Goal: Information Seeking & Learning: Learn about a topic

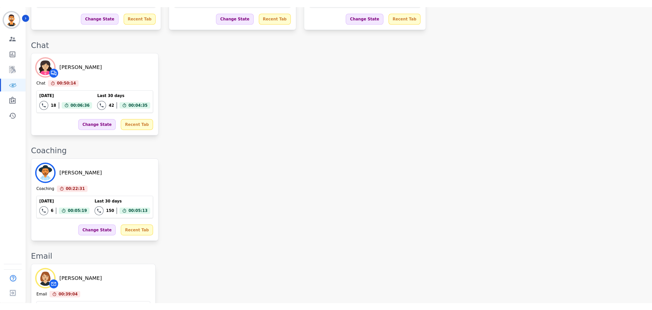
scroll to position [280, 0]
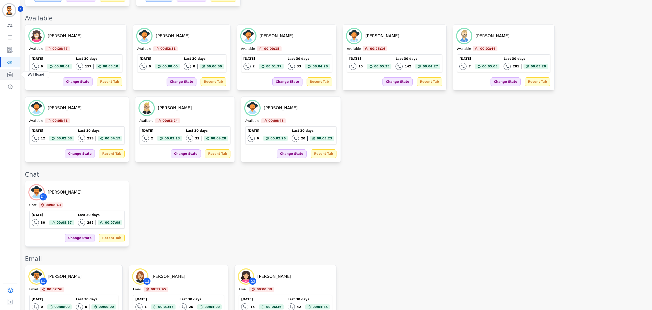
click at [6, 74] on link "Sidebar" at bounding box center [11, 74] width 20 height 10
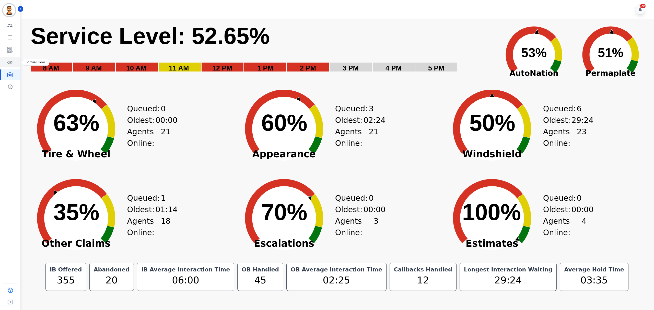
click at [12, 61] on icon "Sidebar" at bounding box center [10, 62] width 3 height 3
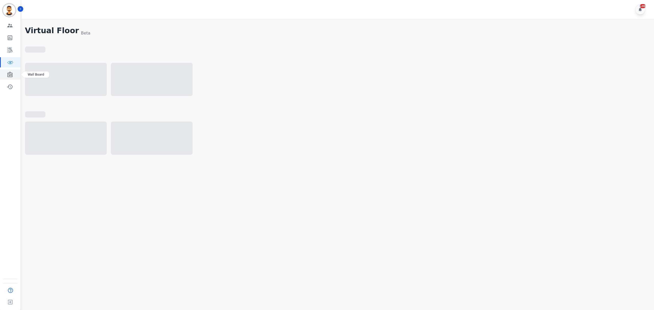
click at [6, 72] on link "Sidebar" at bounding box center [11, 74] width 20 height 10
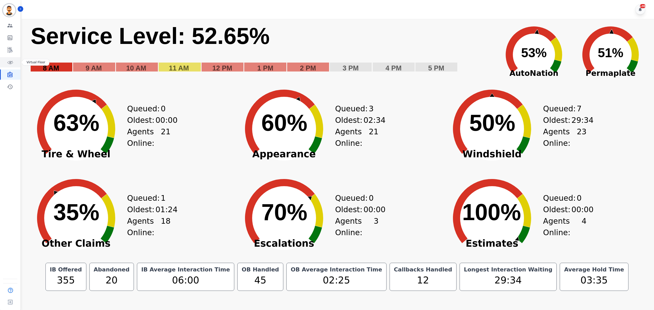
click at [3, 62] on link "Sidebar" at bounding box center [11, 62] width 20 height 10
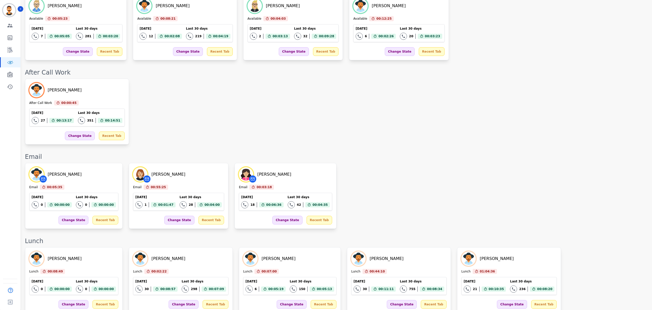
scroll to position [166, 0]
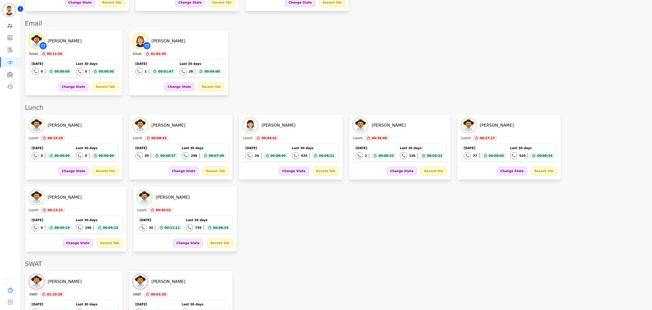
scroll to position [734, 0]
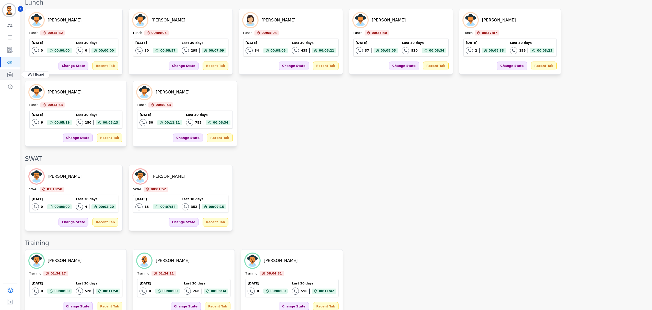
click at [13, 75] on icon "Sidebar" at bounding box center [10, 74] width 6 height 6
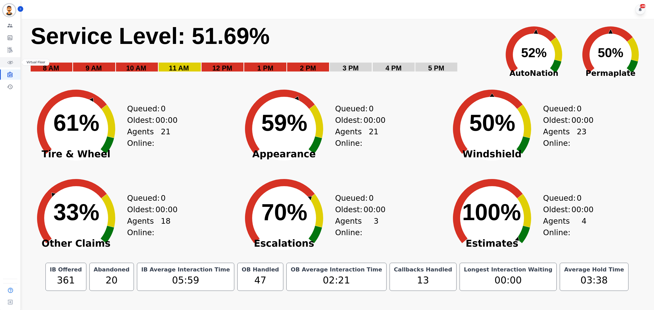
click at [13, 62] on link "Sidebar" at bounding box center [11, 62] width 20 height 10
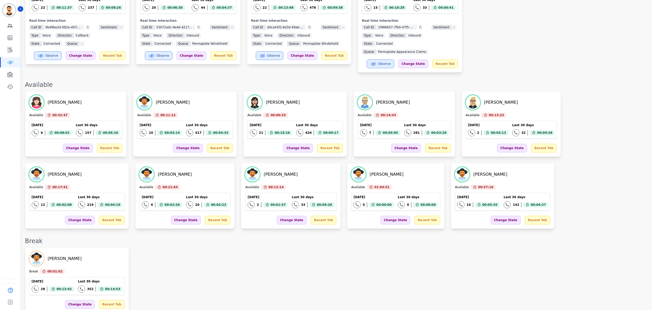
scroll to position [165, 0]
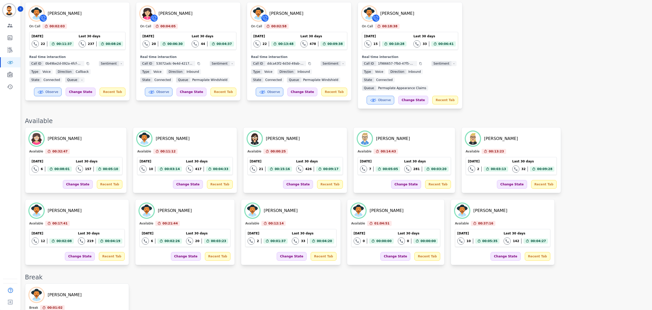
click at [467, 209] on div "Starlene Spencer Available 00:32:47 Current State: Available Today 6 Total inte…" at bounding box center [335, 196] width 621 height 138
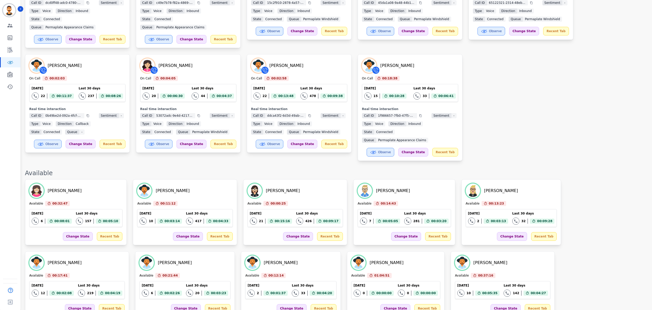
scroll to position [29, 0]
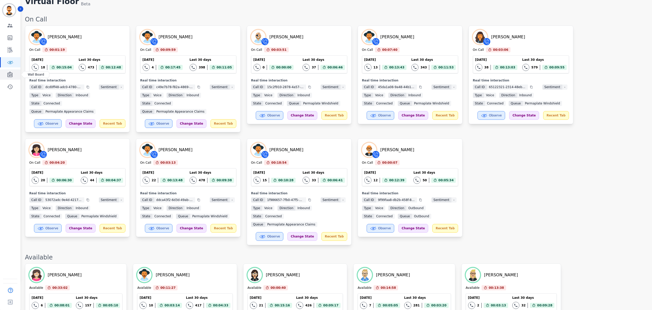
click at [16, 76] on link "Sidebar" at bounding box center [11, 74] width 20 height 10
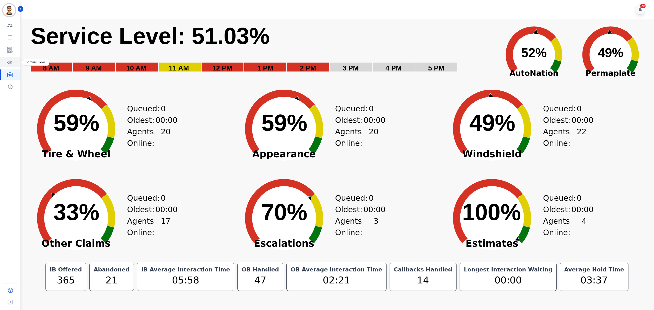
click at [10, 65] on icon "Sidebar" at bounding box center [10, 62] width 6 height 6
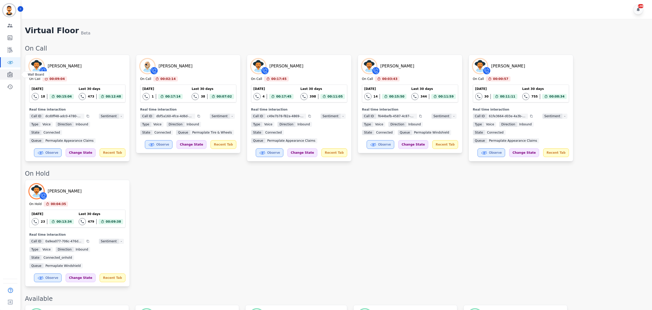
click at [6, 72] on link "Sidebar" at bounding box center [11, 74] width 20 height 10
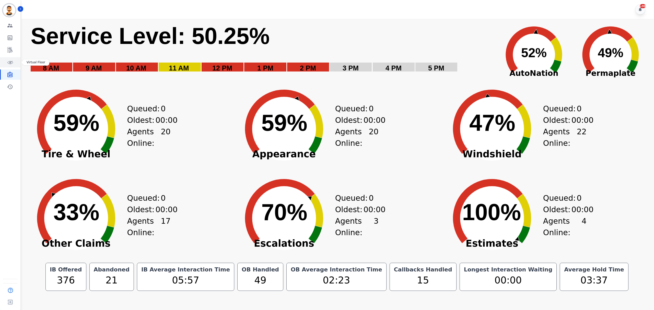
click at [10, 61] on icon "Sidebar" at bounding box center [10, 62] width 6 height 6
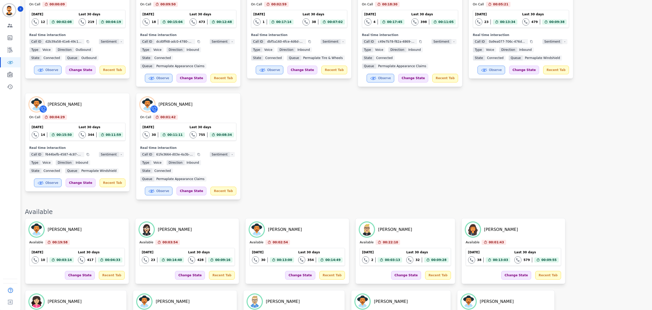
scroll to position [136, 0]
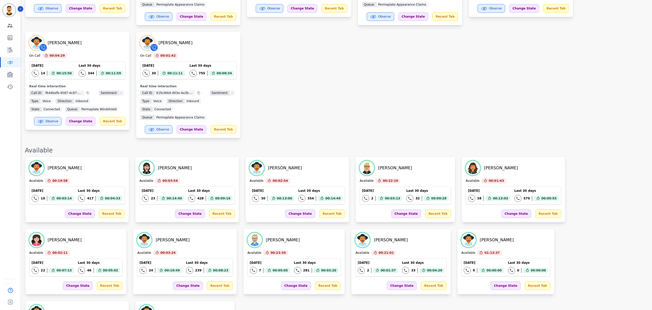
click at [358, 113] on div "Matt Bryner On Call 00:00:09 Current State: On Call Today 12 Total interactions…" at bounding box center [335, 29] width 621 height 220
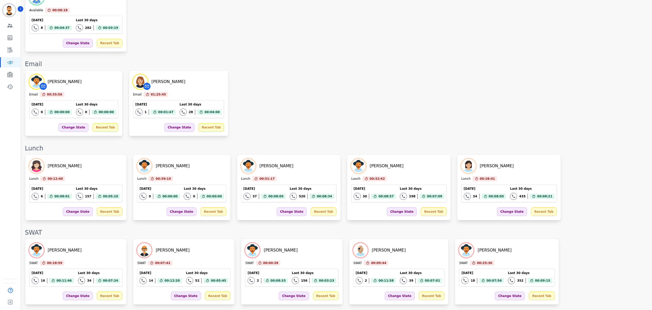
scroll to position [451, 0]
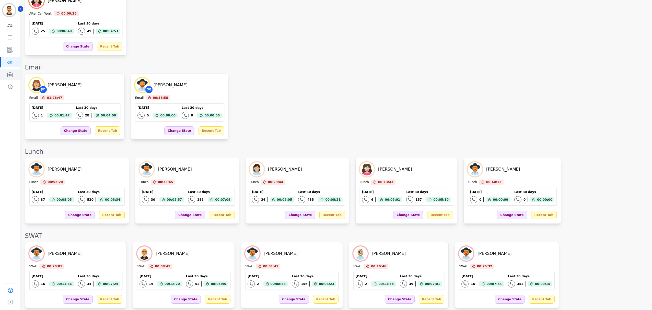
click at [9, 69] on div "Engagement Team Metrics Interaction Mining Virtual Floor Wall Board Coaching Hi…" at bounding box center [10, 55] width 20 height 71
click at [9, 71] on link "Sidebar" at bounding box center [11, 74] width 20 height 10
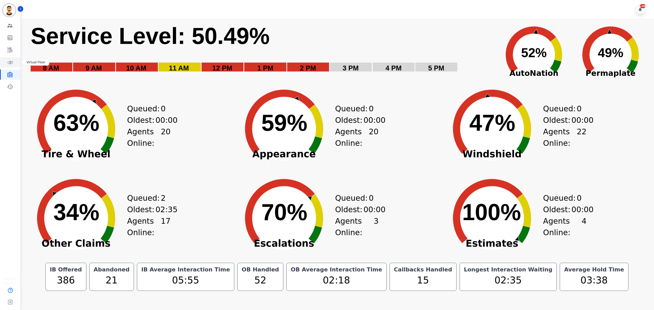
click at [10, 60] on icon "Sidebar" at bounding box center [10, 62] width 6 height 6
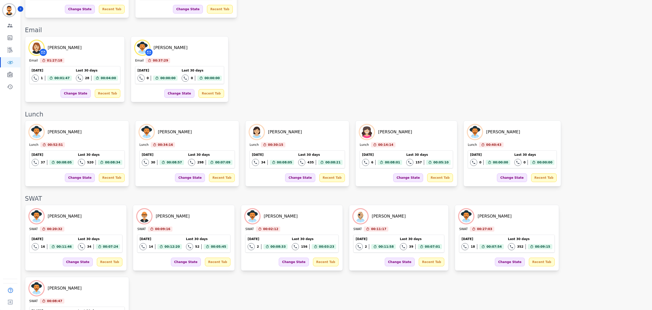
scroll to position [536, 0]
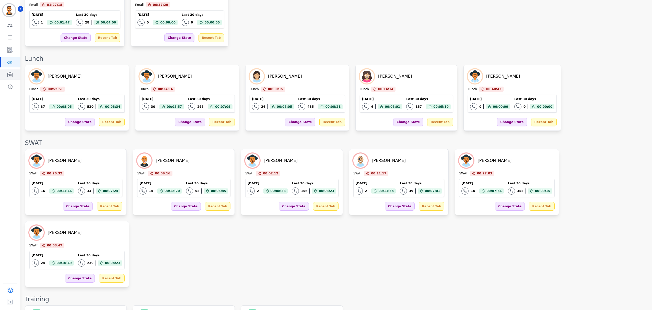
click at [9, 73] on icon "Sidebar" at bounding box center [9, 74] width 5 height 6
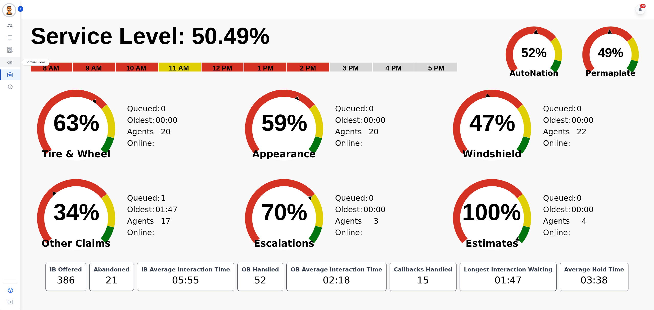
click at [8, 63] on icon "Sidebar" at bounding box center [10, 62] width 6 height 3
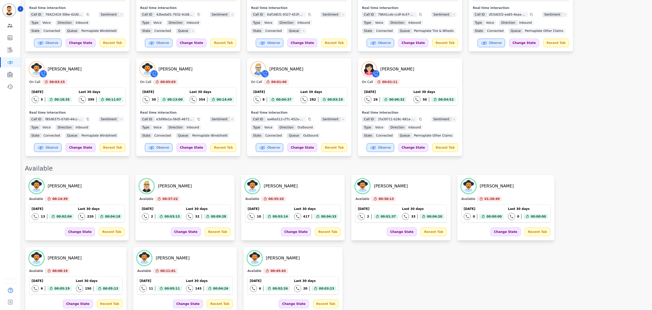
scroll to position [102, 0]
click at [5, 76] on link "Sidebar" at bounding box center [11, 74] width 20 height 10
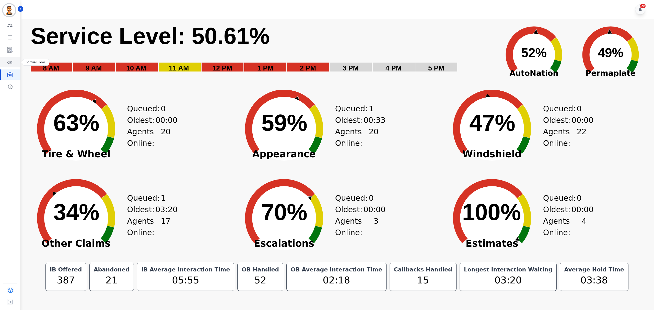
click at [9, 62] on icon "Sidebar" at bounding box center [10, 62] width 6 height 6
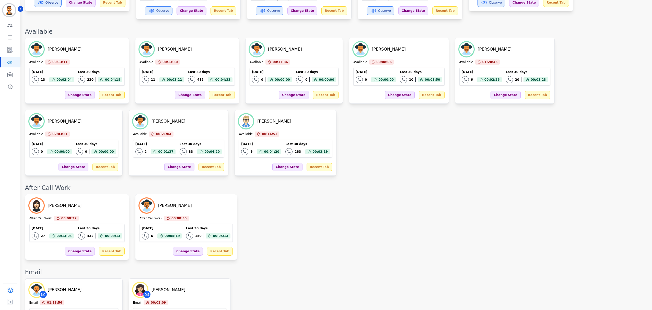
scroll to position [170, 0]
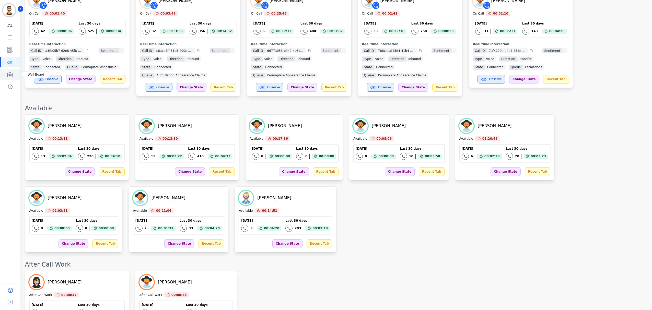
click at [6, 74] on link "Sidebar" at bounding box center [11, 74] width 20 height 10
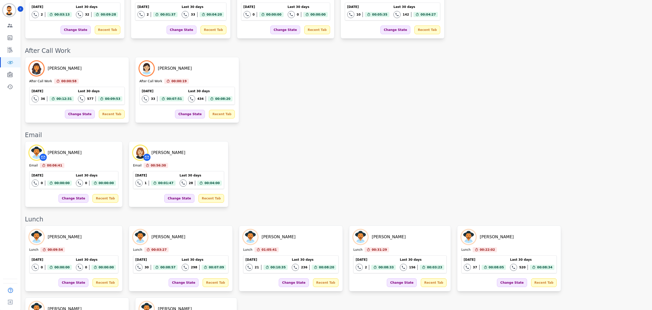
scroll to position [479, 0]
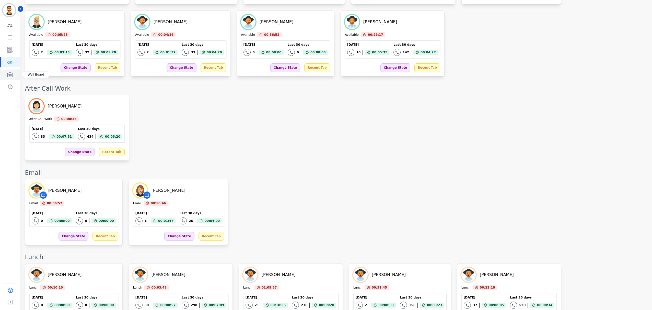
click at [14, 76] on link "Sidebar" at bounding box center [11, 74] width 20 height 10
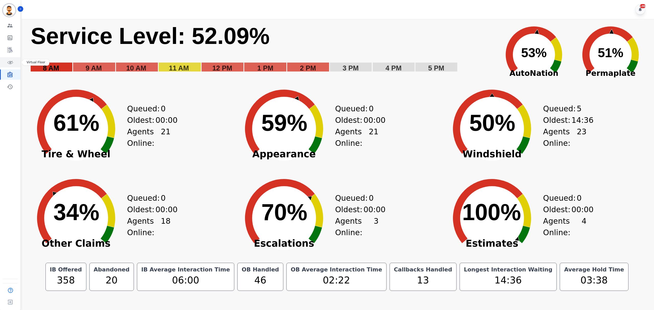
click at [7, 59] on icon "Sidebar" at bounding box center [10, 62] width 6 height 6
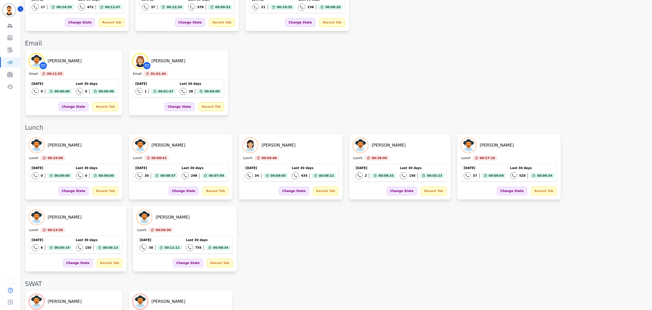
scroll to position [649, 0]
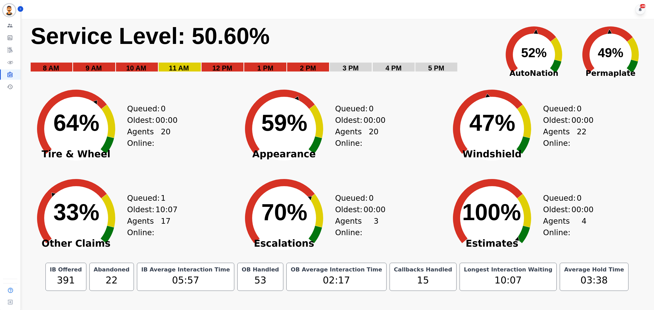
click at [75, 209] on text "33% ​ 33%" at bounding box center [76, 212] width 46 height 26
click at [14, 63] on link "Sidebar" at bounding box center [11, 62] width 20 height 10
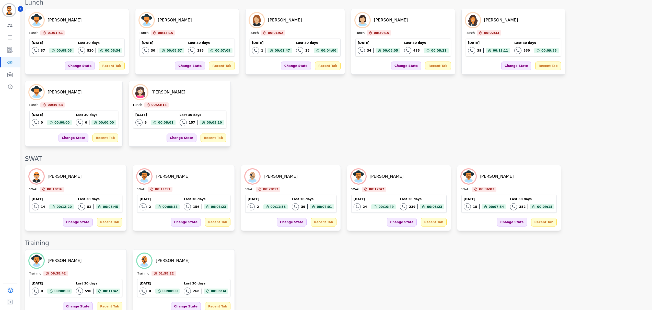
scroll to position [540, 0]
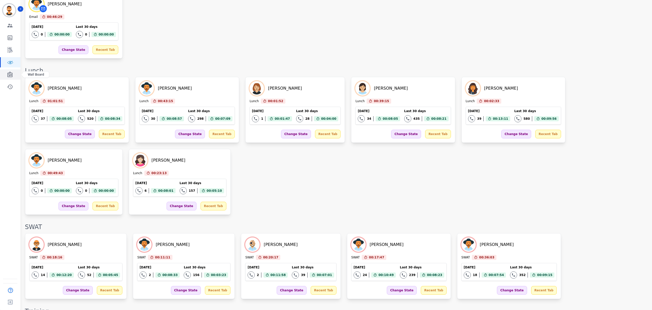
click at [10, 72] on icon "Sidebar" at bounding box center [9, 74] width 5 height 6
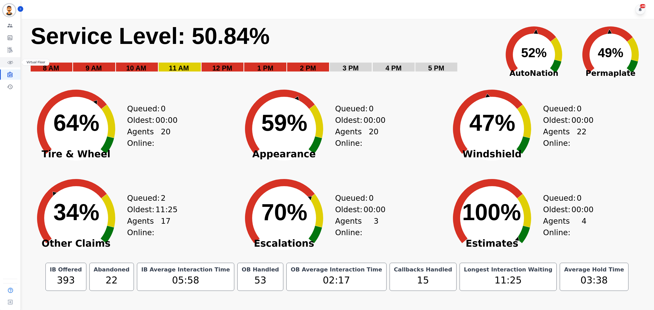
click at [19, 61] on link "Sidebar" at bounding box center [11, 62] width 20 height 10
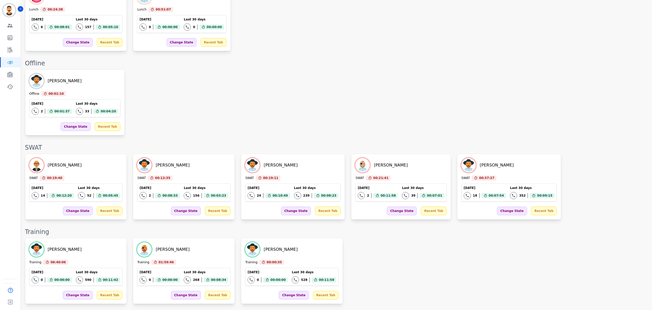
scroll to position [706, 0]
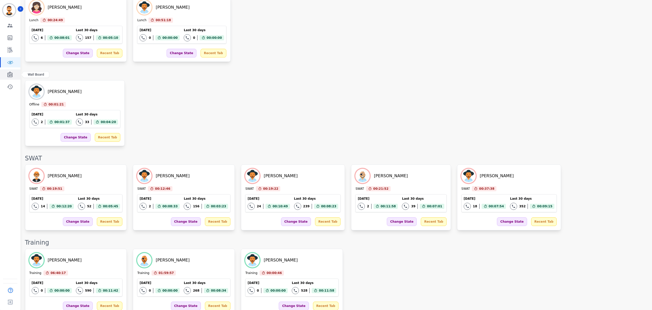
click at [2, 74] on link "Sidebar" at bounding box center [11, 74] width 20 height 10
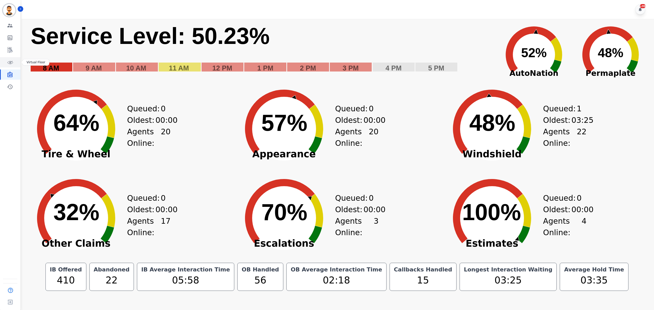
drag, startPoint x: 16, startPoint y: 59, endPoint x: 16, endPoint y: 71, distance: 12.0
click at [16, 59] on link "Sidebar" at bounding box center [11, 62] width 20 height 10
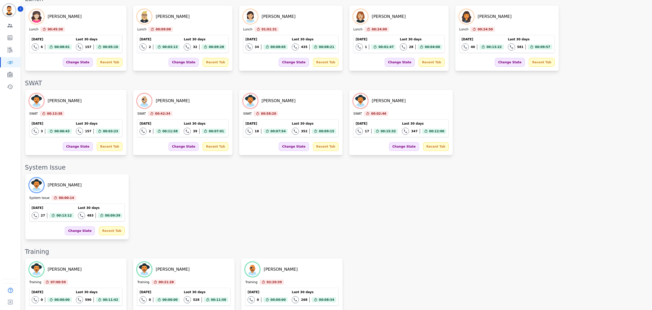
scroll to position [662, 0]
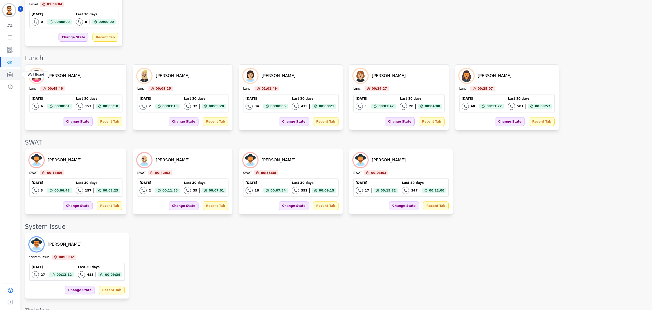
click at [8, 70] on link "Sidebar" at bounding box center [11, 74] width 20 height 10
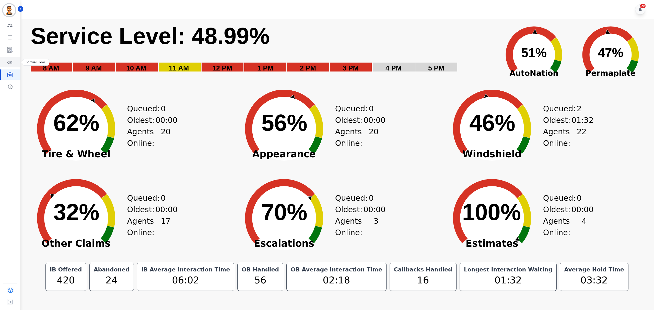
click at [8, 64] on icon "Sidebar" at bounding box center [10, 62] width 6 height 6
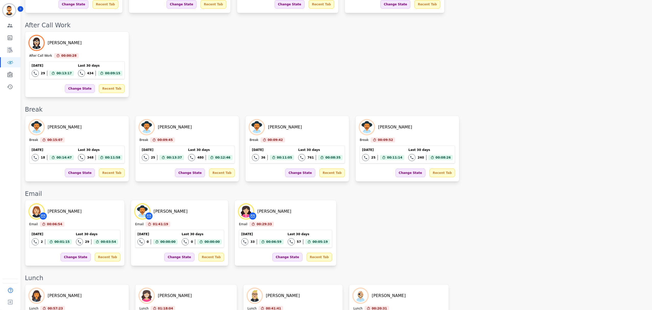
scroll to position [545, 0]
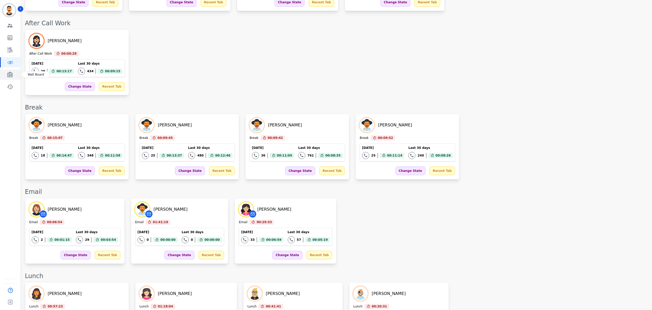
drag, startPoint x: 9, startPoint y: 75, endPoint x: 9, endPoint y: 70, distance: 4.6
click at [9, 75] on icon "Sidebar" at bounding box center [9, 74] width 5 height 6
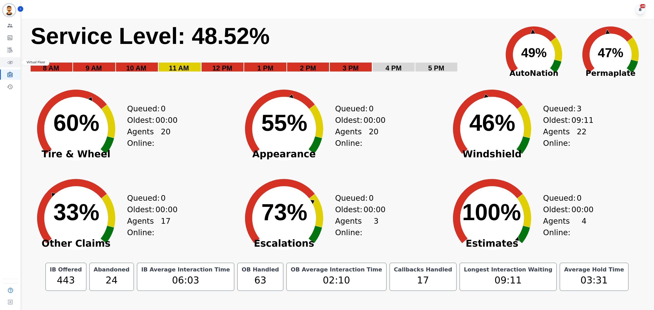
click at [10, 67] on link "Sidebar" at bounding box center [11, 62] width 20 height 10
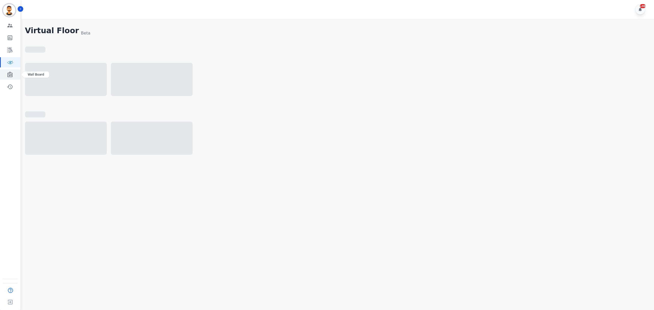
click at [12, 75] on icon "Sidebar" at bounding box center [9, 74] width 5 height 6
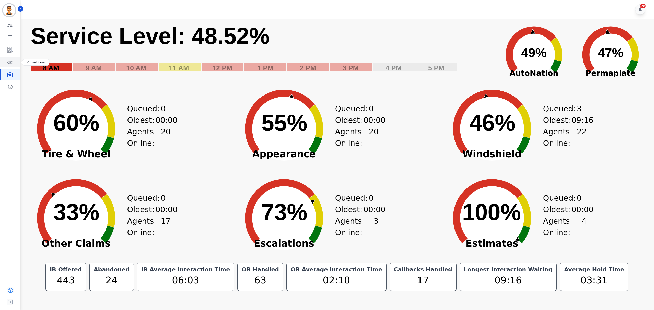
click at [16, 64] on link "Sidebar" at bounding box center [11, 62] width 20 height 10
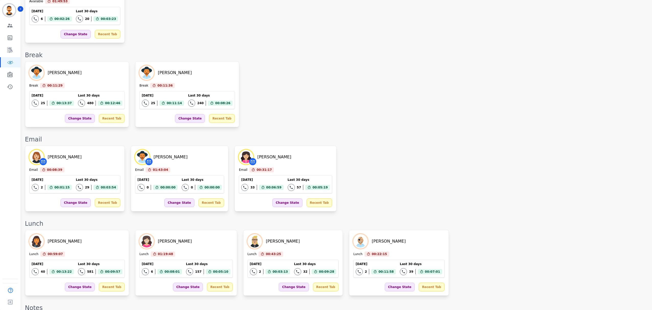
scroll to position [576, 0]
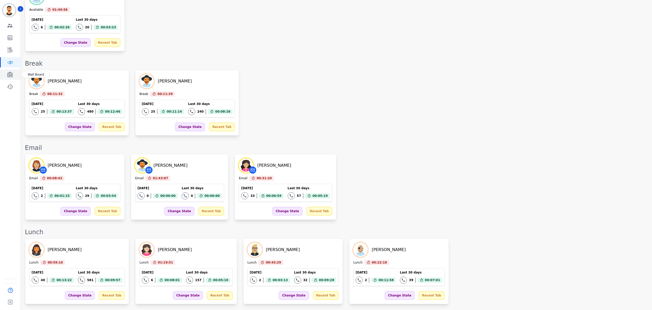
click at [9, 75] on icon "Sidebar" at bounding box center [9, 74] width 5 height 6
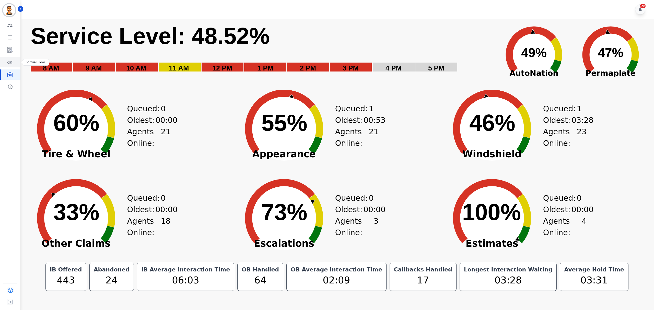
click at [7, 61] on icon "Sidebar" at bounding box center [10, 62] width 6 height 6
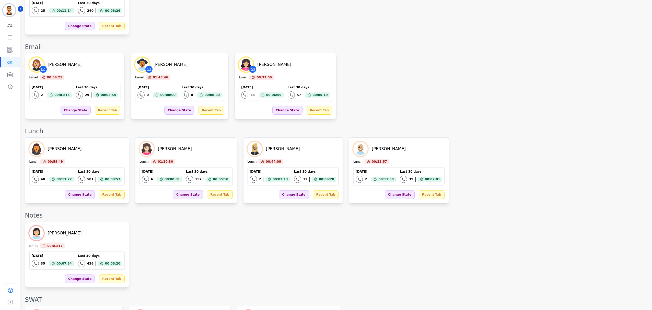
scroll to position [661, 0]
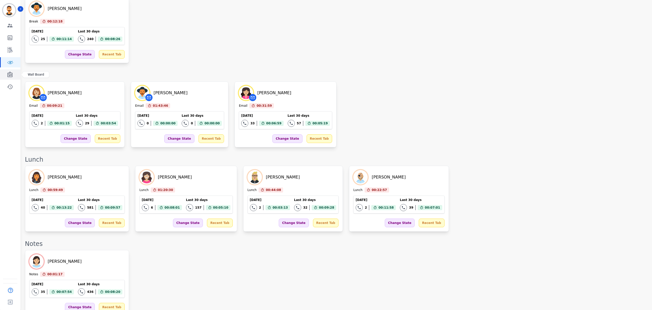
click at [10, 69] on link "Sidebar" at bounding box center [11, 74] width 20 height 10
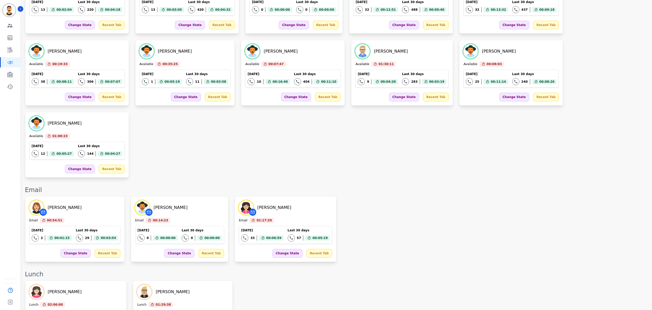
scroll to position [485, 0]
click at [5, 75] on link "Sidebar" at bounding box center [11, 74] width 20 height 10
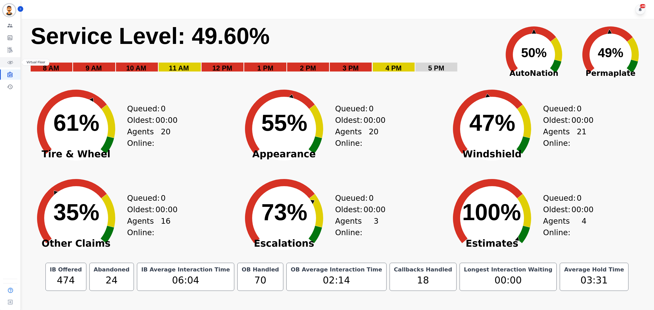
click at [7, 63] on icon "Sidebar" at bounding box center [10, 62] width 6 height 3
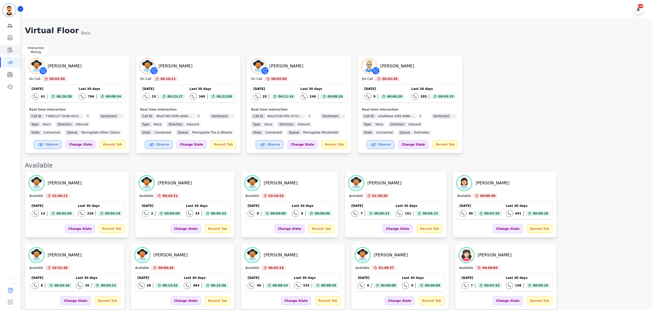
click at [12, 52] on icon "Sidebar" at bounding box center [9, 50] width 5 height 6
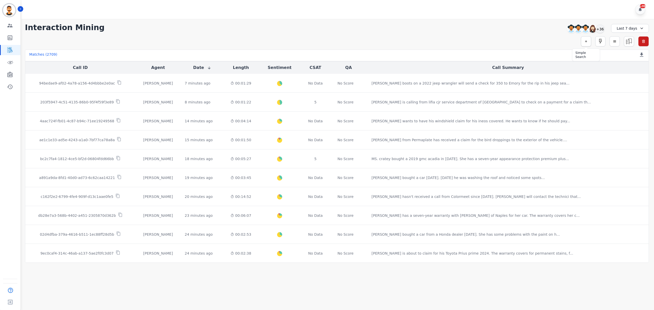
click at [586, 40] on icon "button" at bounding box center [586, 42] width 4 height 4
click at [505, 60] on form "** ACW (Sec) AGH_Lvl1 AGH_Lvl2 Emote: Apprehensive % Silence Front (CX) CX Phon…" at bounding box center [533, 62] width 113 height 33
click at [504, 55] on input "selected options" at bounding box center [514, 54] width 64 height 5
type input "*****"
click at [505, 62] on li "CX Phone (ANI)" at bounding box center [514, 63] width 66 height 7
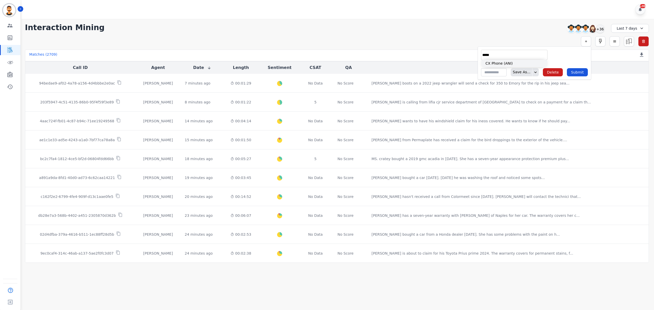
type input "**********"
click at [555, 58] on div "** [PHONE_NUMBER] [PHONE_NUMBER] [PHONE_NUMBER] [PHONE_NUMBER] [PHONE_NUMBER] […" at bounding box center [568, 55] width 38 height 10
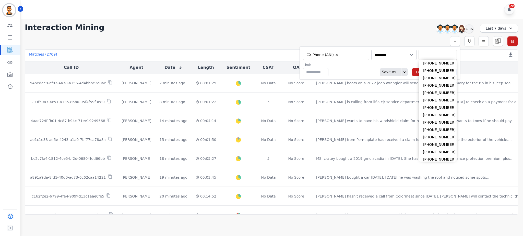
click at [426, 53] on input "selected options" at bounding box center [438, 54] width 36 height 5
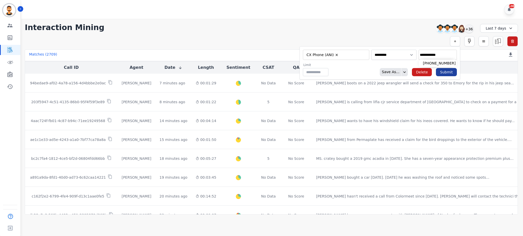
type input "**********"
click at [444, 74] on button "Submit" at bounding box center [446, 72] width 21 height 8
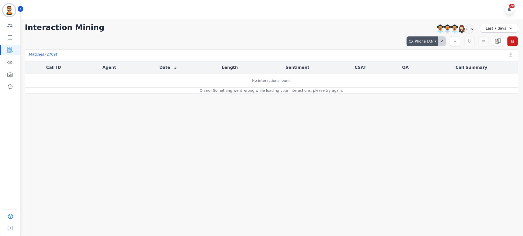
click at [508, 27] on icon at bounding box center [510, 28] width 5 height 5
click at [501, 77] on li "Last 90 days" at bounding box center [502, 76] width 26 height 5
click at [505, 28] on div "Last 90 days" at bounding box center [499, 28] width 38 height 9
click at [499, 83] on li "Last 12 months" at bounding box center [502, 85] width 26 height 10
click at [432, 42] on div "CX Phone (ANI)" at bounding box center [421, 42] width 31 height 10
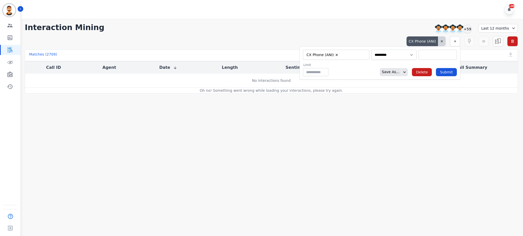
click at [413, 54] on div "**********" at bounding box center [380, 55] width 154 height 10
click at [398, 55] on select "**********" at bounding box center [393, 55] width 45 height 10
click at [409, 50] on select "**********" at bounding box center [393, 55] width 45 height 10
click at [423, 56] on select "**********" at bounding box center [432, 55] width 45 height 10
click at [393, 62] on form "**********" at bounding box center [399, 62] width 122 height 33
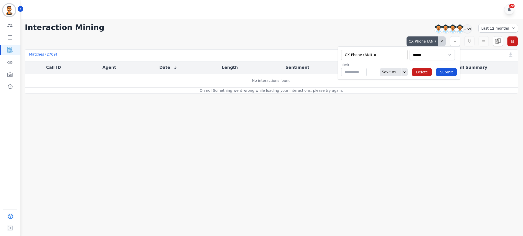
click at [426, 56] on select "**********" at bounding box center [432, 55] width 45 height 10
select select "*********"
click at [410, 50] on select "**********" at bounding box center [432, 55] width 45 height 10
click at [429, 53] on input "selected options" at bounding box center [438, 54] width 36 height 5
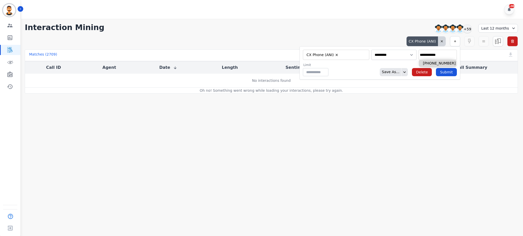
type input "**********"
click at [433, 62] on li "[PHONE_NUMBER]" at bounding box center [438, 63] width 38 height 7
type input "**********"
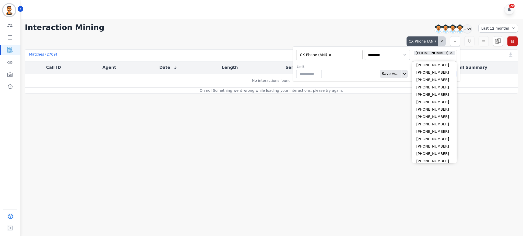
click at [372, 67] on div "Limit ** Save As... Delete Submit" at bounding box center [376, 71] width 161 height 13
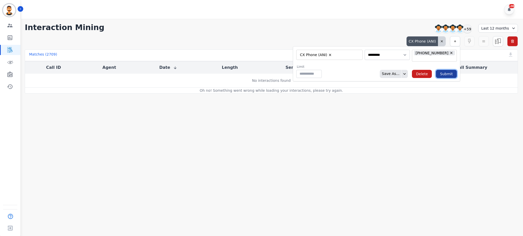
click at [449, 71] on button "Submit" at bounding box center [446, 74] width 21 height 8
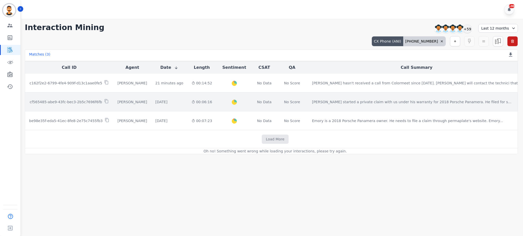
click at [74, 102] on p "cf565485-abe9-43fc-bec3-2b5c7696f6fb" at bounding box center [66, 102] width 73 height 5
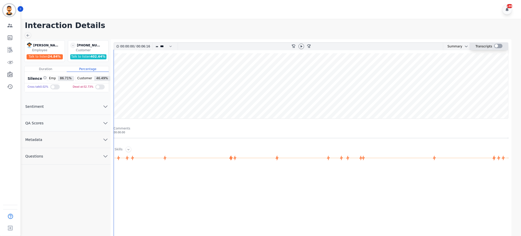
click at [496, 46] on div at bounding box center [498, 46] width 8 height 4
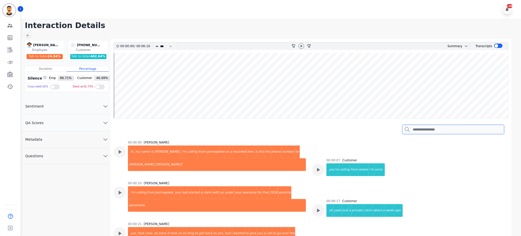
click at [427, 128] on input "search" at bounding box center [453, 130] width 102 height 10
type input "*"
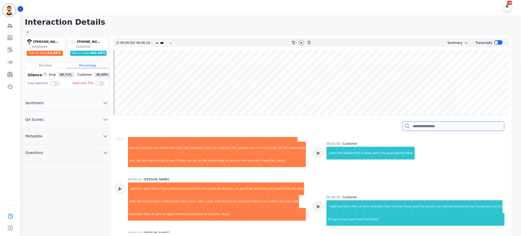
scroll to position [528, 0]
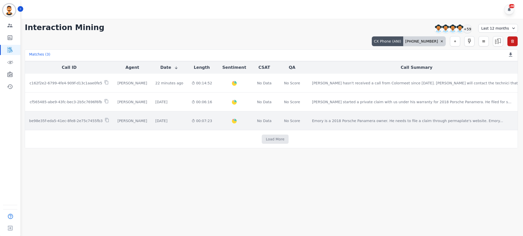
click at [63, 120] on p "be98e35f-eda5-41ec-8fe8-2e75c7455fb3" at bounding box center [66, 120] width 74 height 5
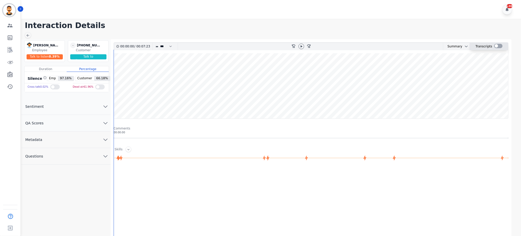
click at [498, 45] on div at bounding box center [498, 46] width 8 height 4
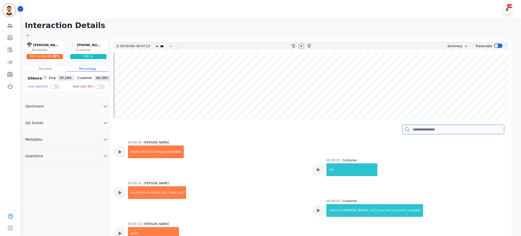
click at [437, 126] on input "search" at bounding box center [453, 130] width 102 height 10
type input "*"
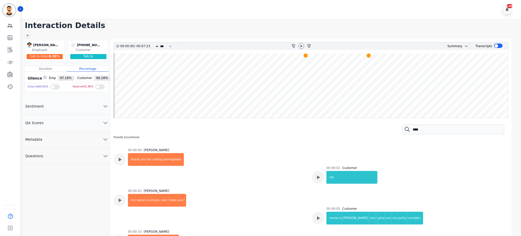
click at [308, 94] on wave at bounding box center [311, 85] width 394 height 65
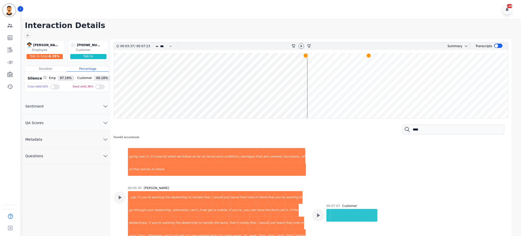
scroll to position [675, 0]
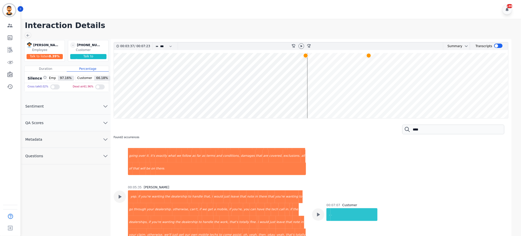
click at [368, 78] on wave at bounding box center [311, 85] width 394 height 65
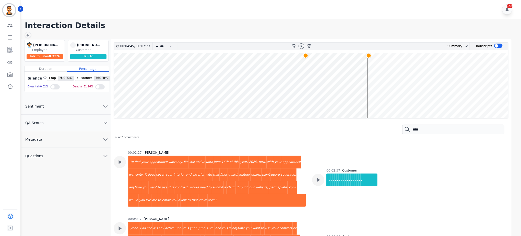
click at [305, 77] on wave at bounding box center [311, 85] width 394 height 65
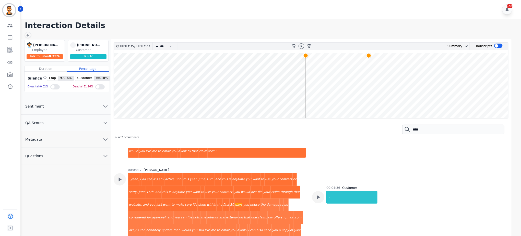
scroll to position [505, 0]
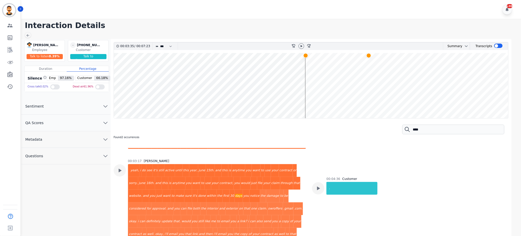
click at [365, 89] on wave at bounding box center [311, 85] width 394 height 65
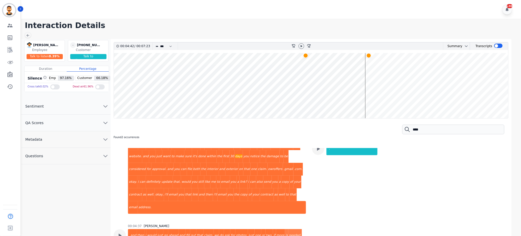
scroll to position [549, 0]
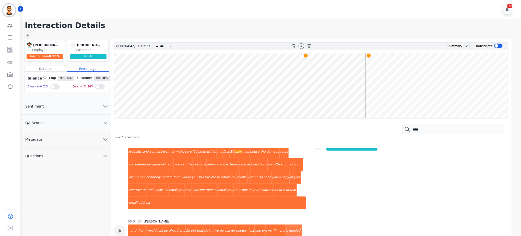
click at [365, 89] on wave at bounding box center [311, 85] width 394 height 65
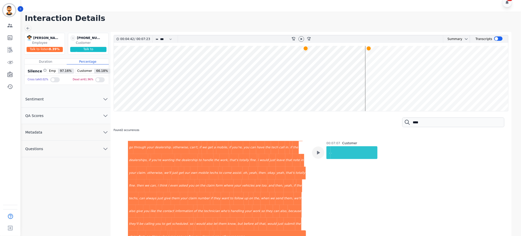
scroll to position [11, 0]
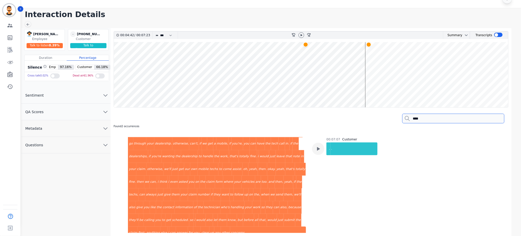
click at [431, 118] on input "****" at bounding box center [453, 119] width 102 height 10
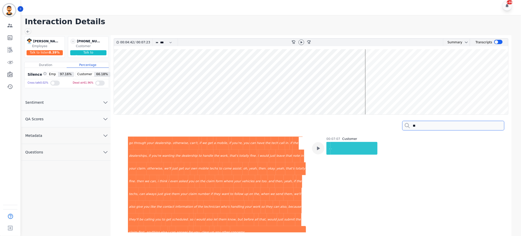
scroll to position [3, 0]
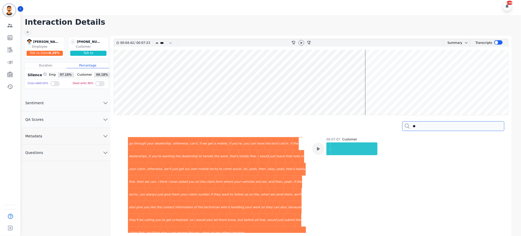
type input "*"
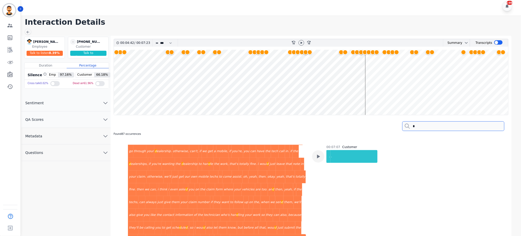
scroll to position [11, 0]
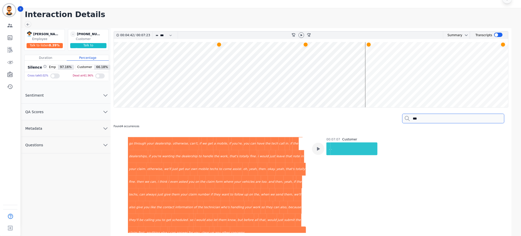
type input "***"
click at [219, 70] on wave at bounding box center [311, 74] width 394 height 65
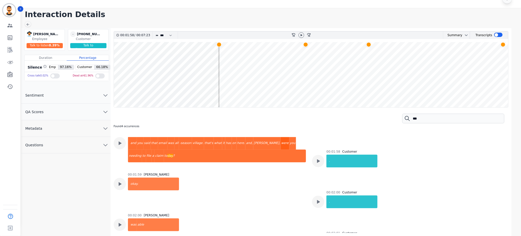
scroll to position [329, 0]
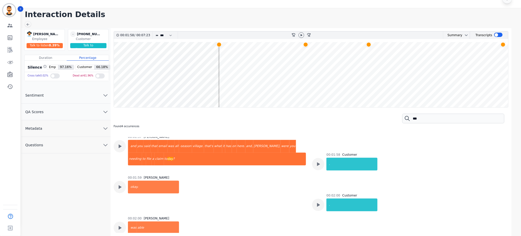
click at [306, 69] on wave at bounding box center [311, 74] width 394 height 65
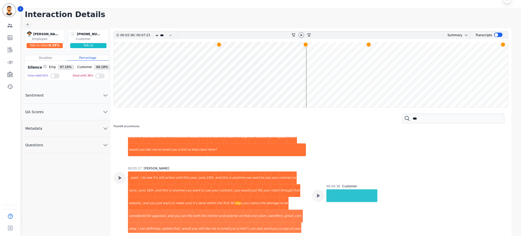
scroll to position [505, 0]
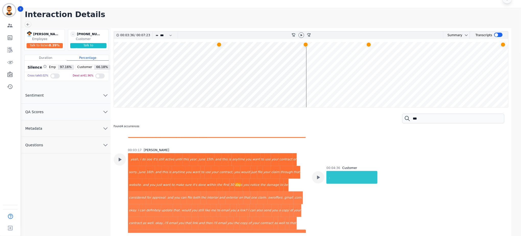
click at [368, 59] on wave at bounding box center [311, 74] width 394 height 65
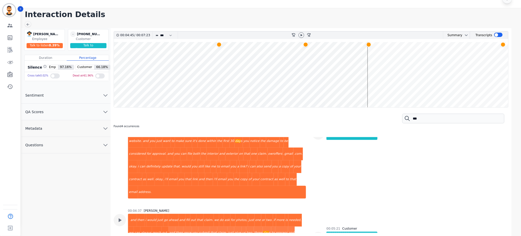
scroll to position [549, 0]
click at [499, 55] on wave at bounding box center [311, 74] width 394 height 65
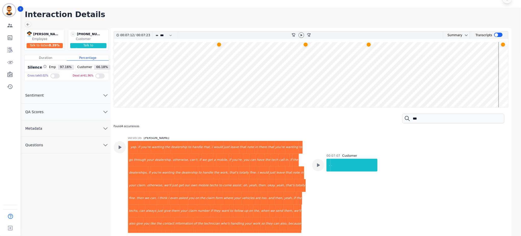
scroll to position [730, 0]
